Goal: Check status: Check status

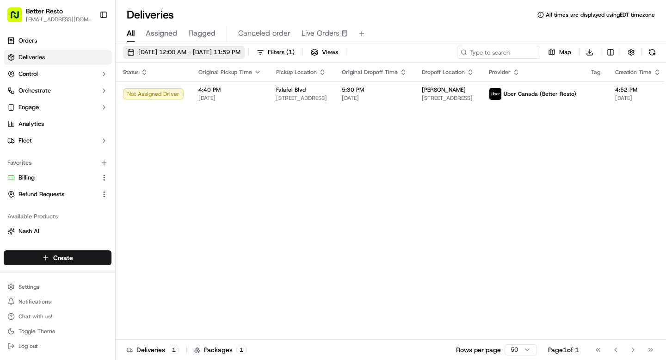
click at [178, 46] on button "[DATE] 12:00 AM - [DATE] 11:59 PM" at bounding box center [184, 52] width 122 height 13
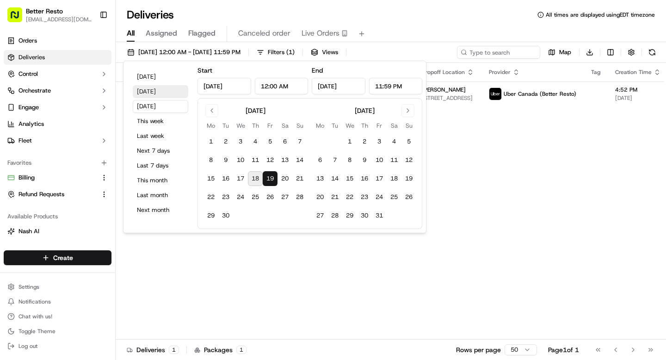
click at [157, 89] on button "[DATE]" at bounding box center [160, 91] width 55 height 13
type input "[DATE]"
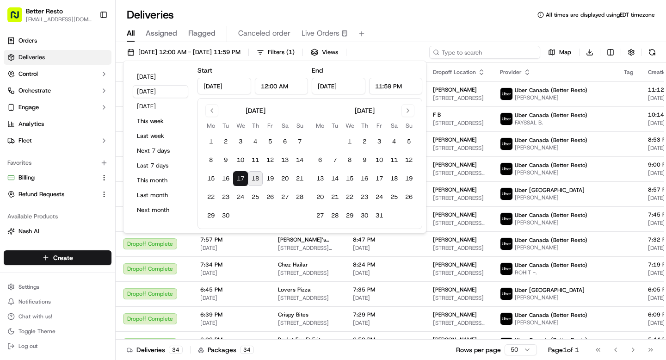
click at [481, 54] on input at bounding box center [484, 52] width 111 height 13
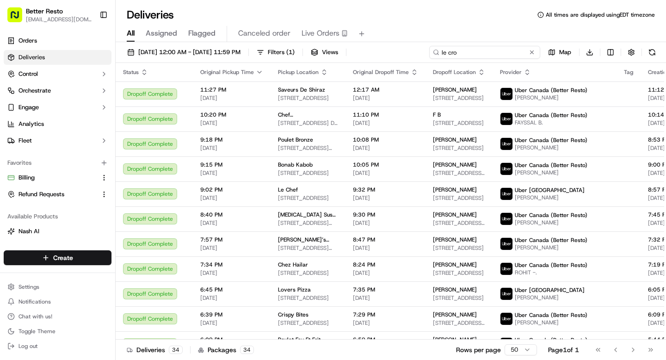
type input "le cro"
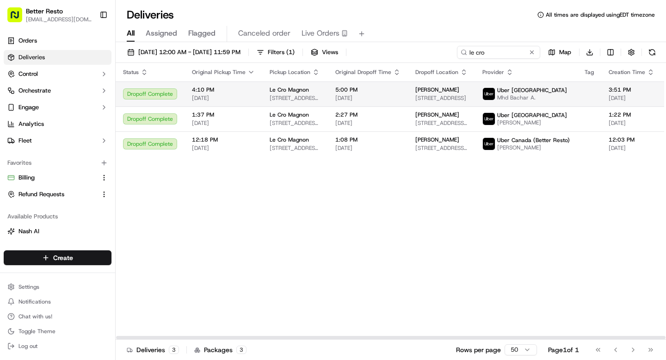
click at [422, 93] on span "[PERSON_NAME]" at bounding box center [437, 89] width 44 height 7
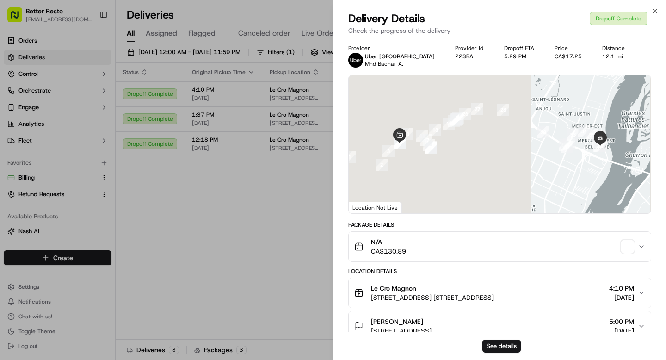
click at [448, 245] on div "N/A CA$130.89" at bounding box center [495, 246] width 283 height 18
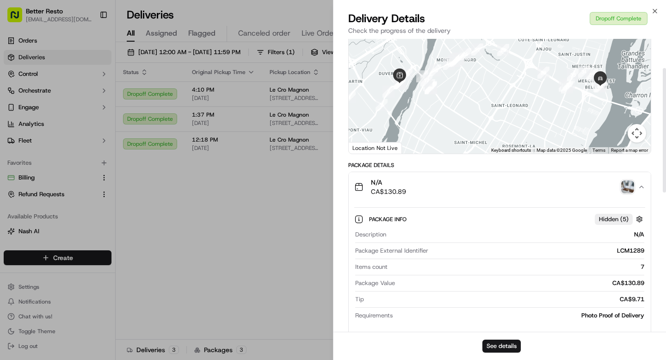
scroll to position [74, 0]
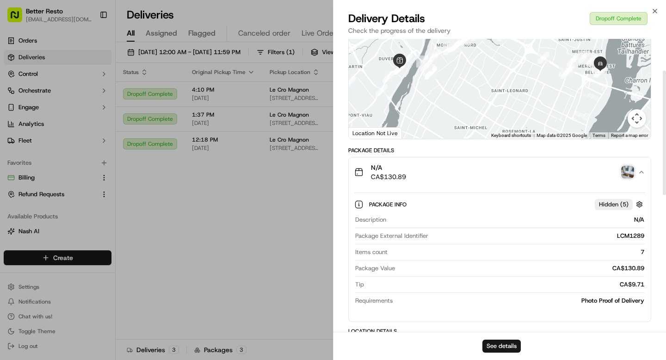
click at [627, 236] on div "LCM1289" at bounding box center [538, 236] width 212 height 8
copy div "LCM1289"
